Goal: Information Seeking & Learning: Find specific fact

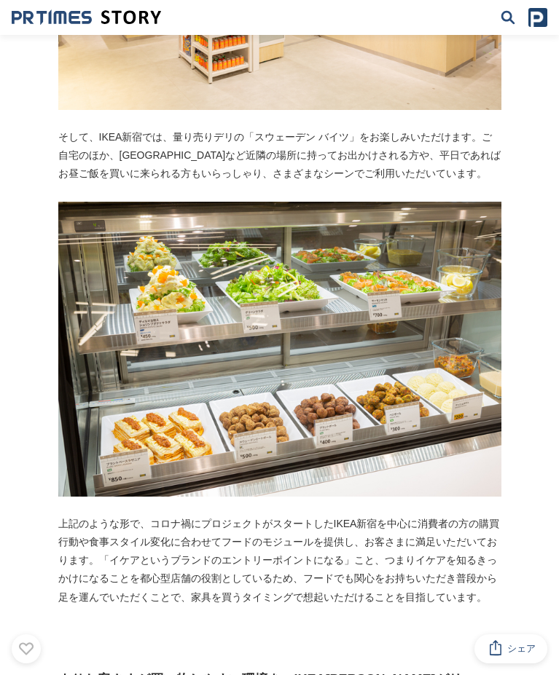
scroll to position [3641, 0]
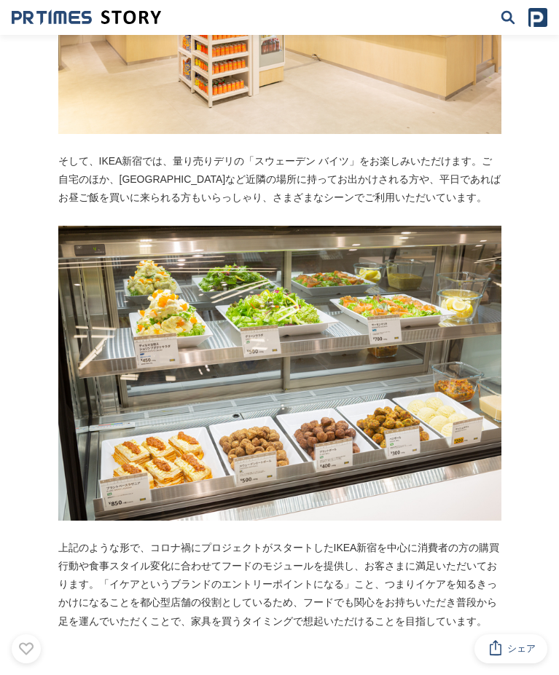
drag, startPoint x: 23, startPoint y: 318, endPoint x: 42, endPoint y: 444, distance: 127.3
copy p "都心型店舗で初となる「スウェーデンレストラン」が入っています。1Fのスウェーデンビストロでは、世界共通のベジドッグメニューに加えIKEA[PERSON_NAM…"
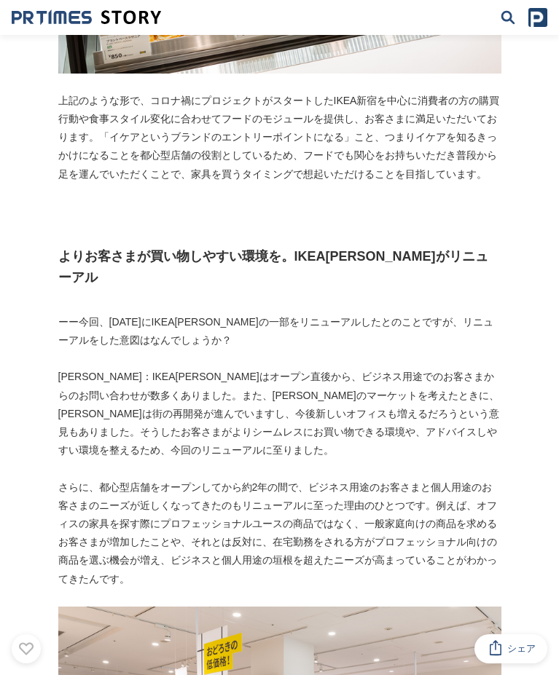
scroll to position [4078, 0]
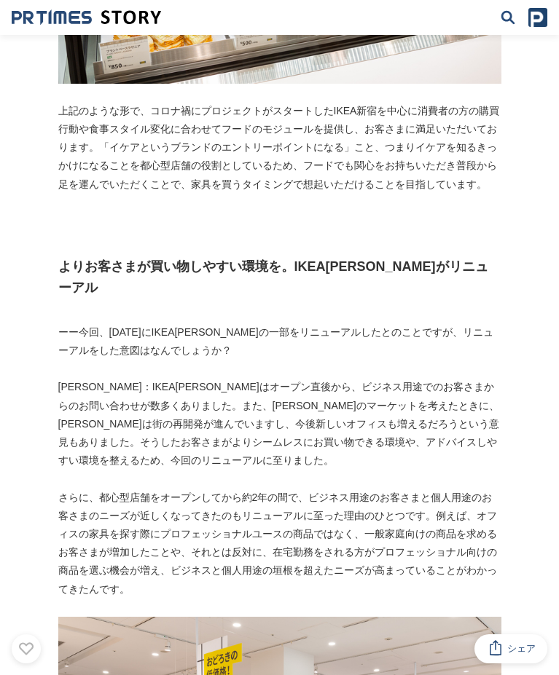
drag, startPoint x: 240, startPoint y: 283, endPoint x: 102, endPoint y: 308, distance: 140.7
drag, startPoint x: 102, startPoint y: 308, endPoint x: 242, endPoint y: 309, distance: 140.5
drag, startPoint x: 235, startPoint y: 280, endPoint x: 107, endPoint y: 315, distance: 132.7
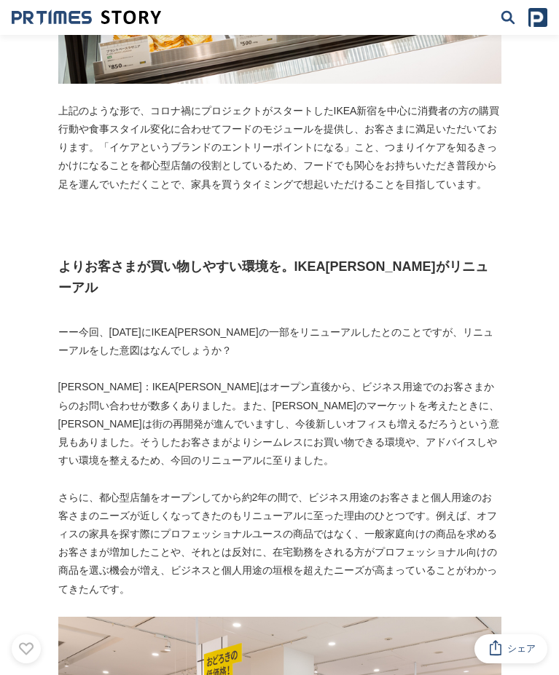
copy p "「スウェーデン バイツ」"
drag, startPoint x: 152, startPoint y: 284, endPoint x: 122, endPoint y: 310, distance: 40.3
copy p "量り売りデリの「スウェーデン バイツ」を"
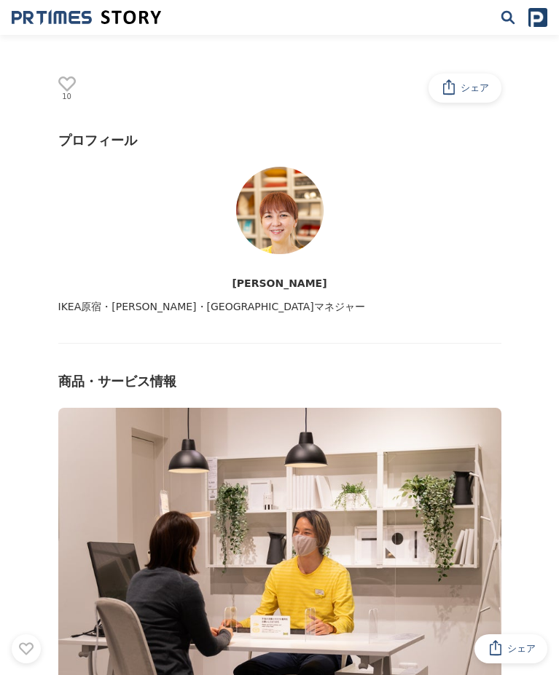
scroll to position [9758, 0]
